Goal: Information Seeking & Learning: Learn about a topic

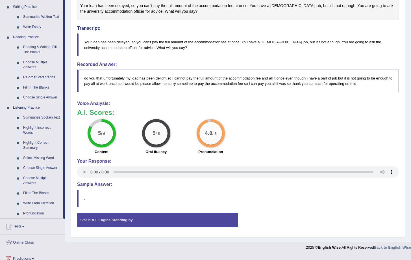
scroll to position [146, 0]
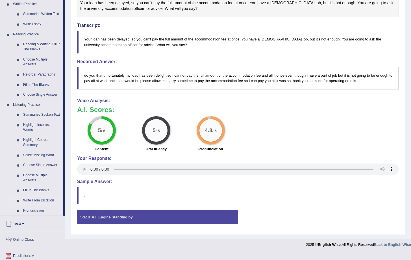
click at [42, 205] on link "Write From Dictation" at bounding box center [42, 200] width 43 height 10
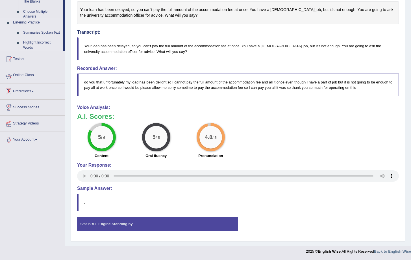
scroll to position [140, 0]
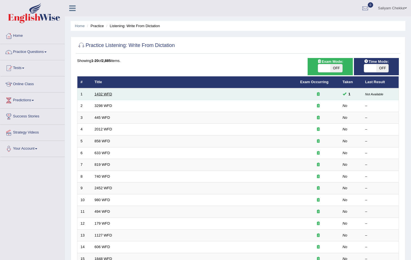
click at [102, 95] on link "1432 WFD" at bounding box center [104, 94] width 18 height 4
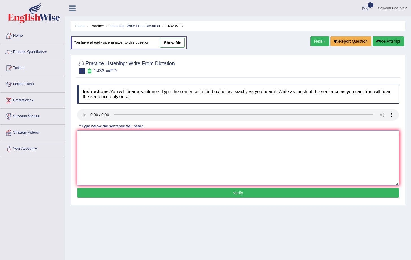
click at [143, 146] on textarea at bounding box center [238, 157] width 322 height 55
click at [160, 138] on textarea "More physical activities are benefecial to the health" at bounding box center [238, 157] width 322 height 55
click at [150, 137] on textarea "More physical activities are benefecial to your health" at bounding box center [238, 157] width 322 height 55
click at [181, 137] on textarea "More physical activities are benefecial on to your health" at bounding box center [238, 157] width 322 height 55
click at [123, 139] on textarea "More physical activities are benefecial on to your health." at bounding box center [238, 157] width 322 height 55
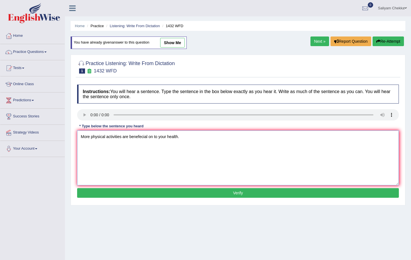
type textarea "More physical activities are benefecial on to your health."
click at [193, 191] on button "Verify" at bounding box center [238, 193] width 322 height 10
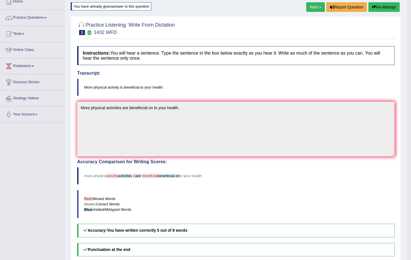
scroll to position [34, 0]
click at [378, 10] on button "Re-Attempt" at bounding box center [384, 8] width 31 height 10
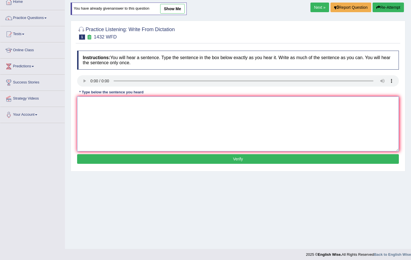
click at [182, 115] on textarea at bounding box center [238, 123] width 322 height 55
paste textarea "More physical activities are benefecial on to your health."
click at [123, 103] on textarea "More physical activities are benefecial on to your health." at bounding box center [238, 123] width 322 height 55
click at [108, 103] on textarea "More physical activities is are benefecial on to your health." at bounding box center [238, 123] width 322 height 55
click at [107, 103] on textarea "More physical activities is are benefecial on to your health." at bounding box center [238, 123] width 322 height 55
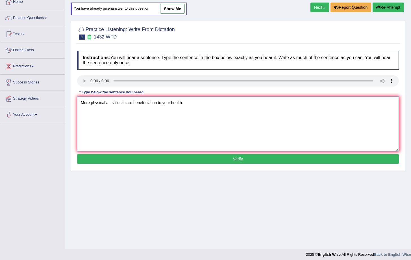
click at [107, 103] on textarea "More physical activities is are benefecial on to your health." at bounding box center [238, 123] width 322 height 55
type textarea "More physical activitiy activities is are benefecial on to your health."
click at [182, 159] on button "Verify" at bounding box center [238, 159] width 322 height 10
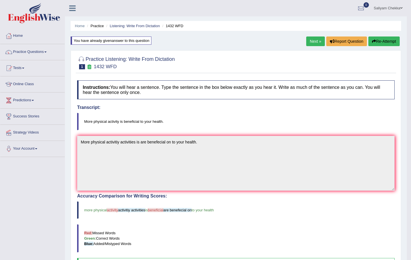
click at [313, 44] on link "Next »" at bounding box center [315, 41] width 19 height 10
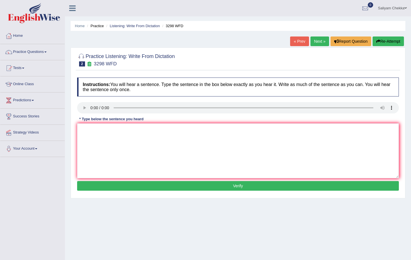
click at [313, 44] on link "Next »" at bounding box center [320, 41] width 19 height 10
click at [95, 135] on textarea at bounding box center [238, 150] width 322 height 55
click at [129, 128] on textarea "The [DEMOGRAPHIC_DATA] astronomers land to [GEOGRAPHIC_DATA]" at bounding box center [238, 150] width 322 height 55
click at [180, 131] on textarea "The [DEMOGRAPHIC_DATA] astronomers made a plan to land to mars" at bounding box center [238, 150] width 322 height 55
click at [165, 130] on textarea "The [DEMOGRAPHIC_DATA] astronomers made a plan to land to mars." at bounding box center [238, 150] width 322 height 55
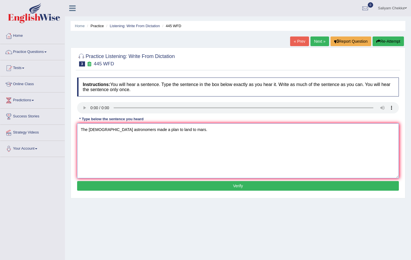
click at [168, 130] on textarea "The [DEMOGRAPHIC_DATA] astronomers made a plan to land to mars." at bounding box center [238, 150] width 322 height 55
click at [156, 131] on textarea "The [DEMOGRAPHIC_DATA] astronomers made a plan to land to on mars." at bounding box center [238, 150] width 322 height 55
type textarea "The [DEMOGRAPHIC_DATA] astronomers made a plan to spaceship land to on mars."
click at [195, 183] on button "Verify" at bounding box center [238, 186] width 322 height 10
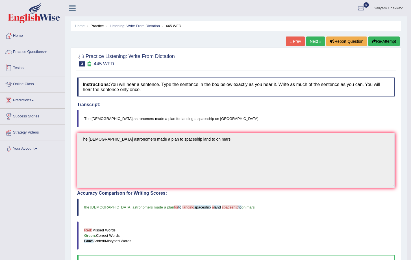
click at [36, 54] on link "Practice Questions" at bounding box center [32, 51] width 64 height 14
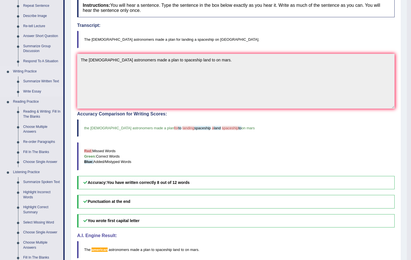
scroll to position [150, 0]
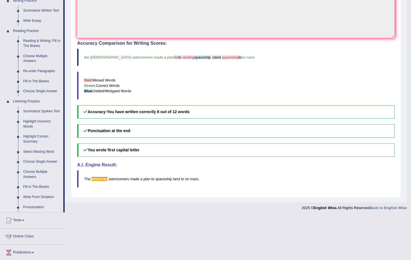
click at [40, 112] on link "Summarize Spoken Text" at bounding box center [42, 111] width 43 height 10
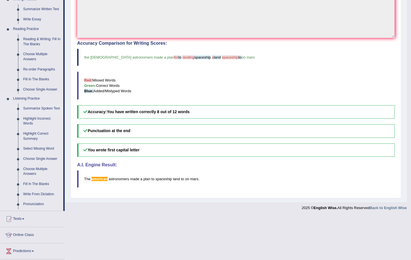
scroll to position [106, 0]
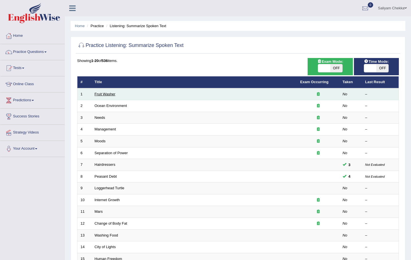
click at [107, 96] on link "Fruit Washer" at bounding box center [105, 94] width 21 height 4
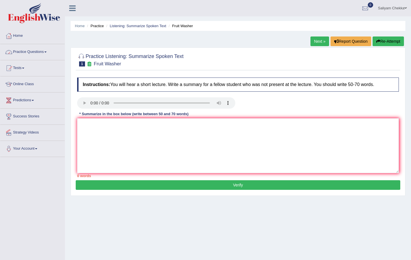
click at [35, 54] on link "Practice Questions" at bounding box center [32, 51] width 64 height 14
